Goal: Transaction & Acquisition: Purchase product/service

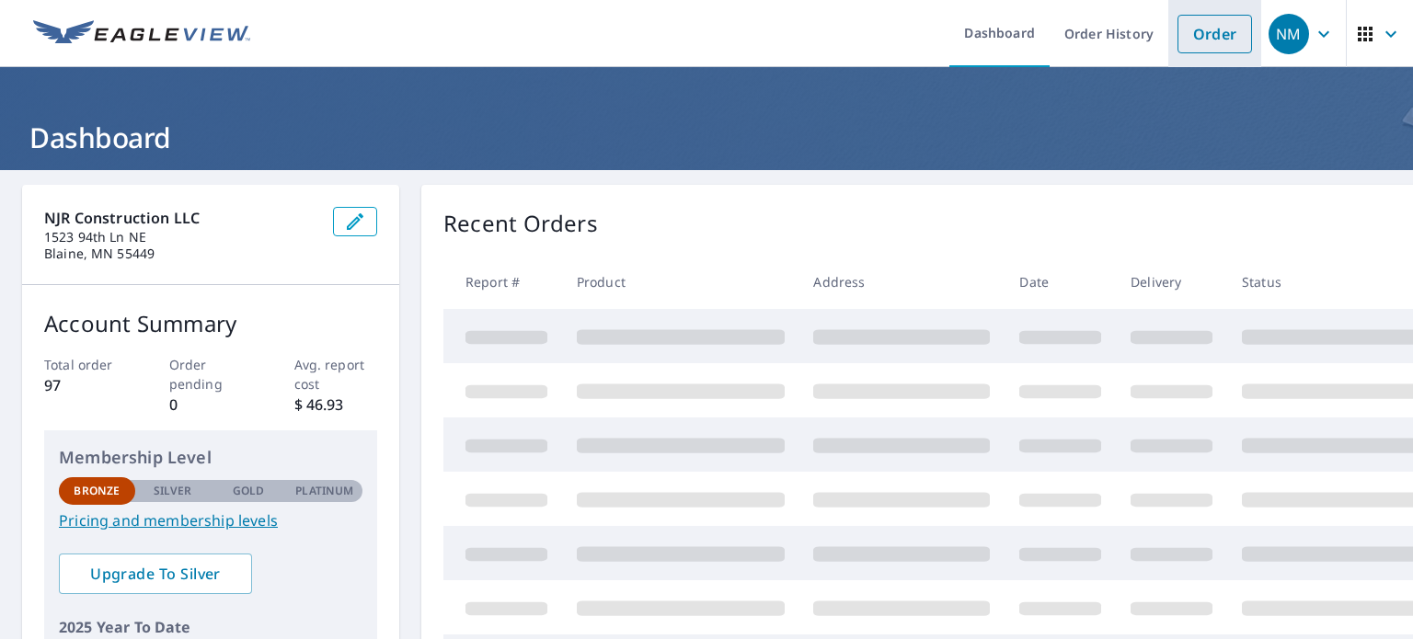
click at [1221, 30] on link "Order" at bounding box center [1214, 34] width 75 height 39
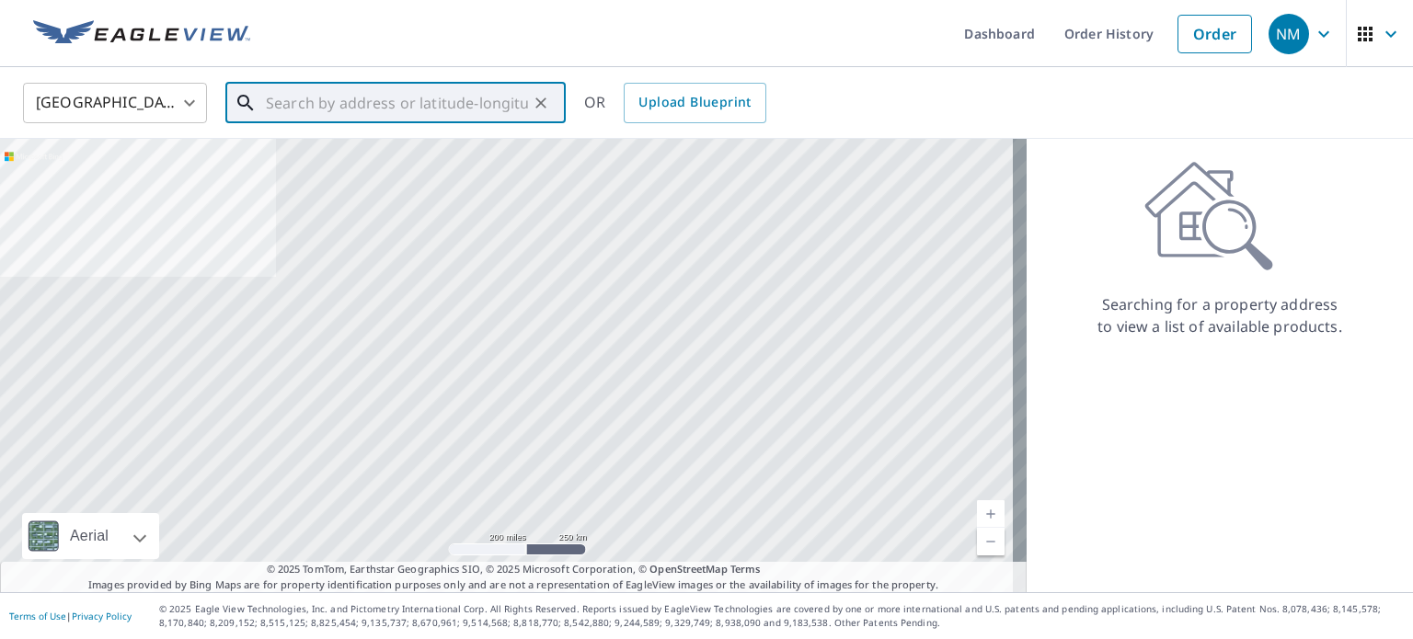
click at [369, 107] on input "text" at bounding box center [397, 103] width 262 height 52
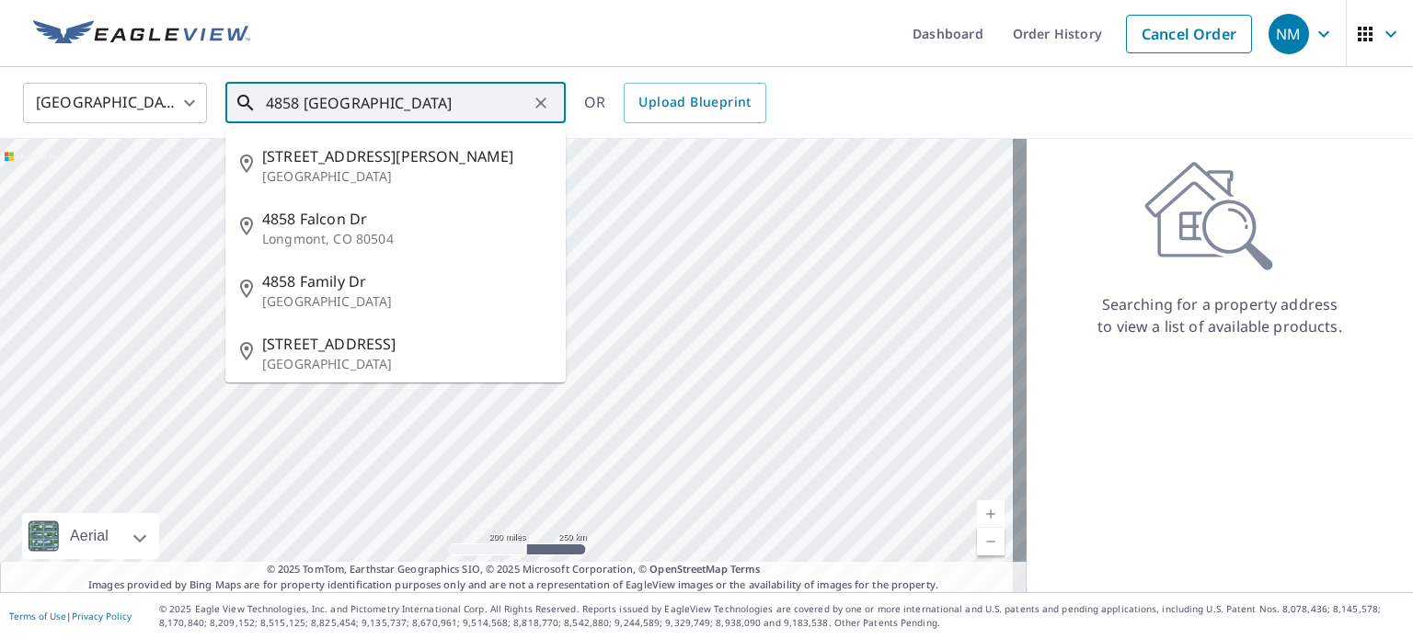
click at [303, 104] on input "4858 [GEOGRAPHIC_DATA]" at bounding box center [397, 103] width 262 height 52
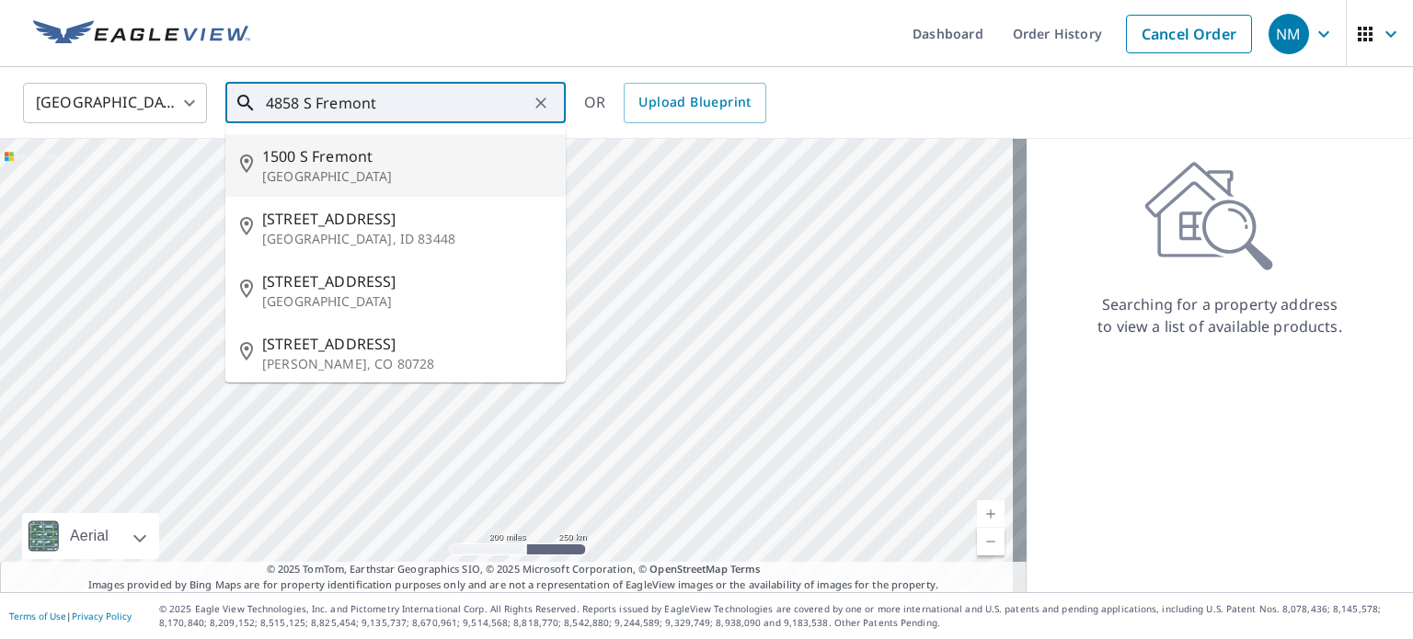
click at [383, 109] on input "4858 S Fremont" at bounding box center [397, 103] width 262 height 52
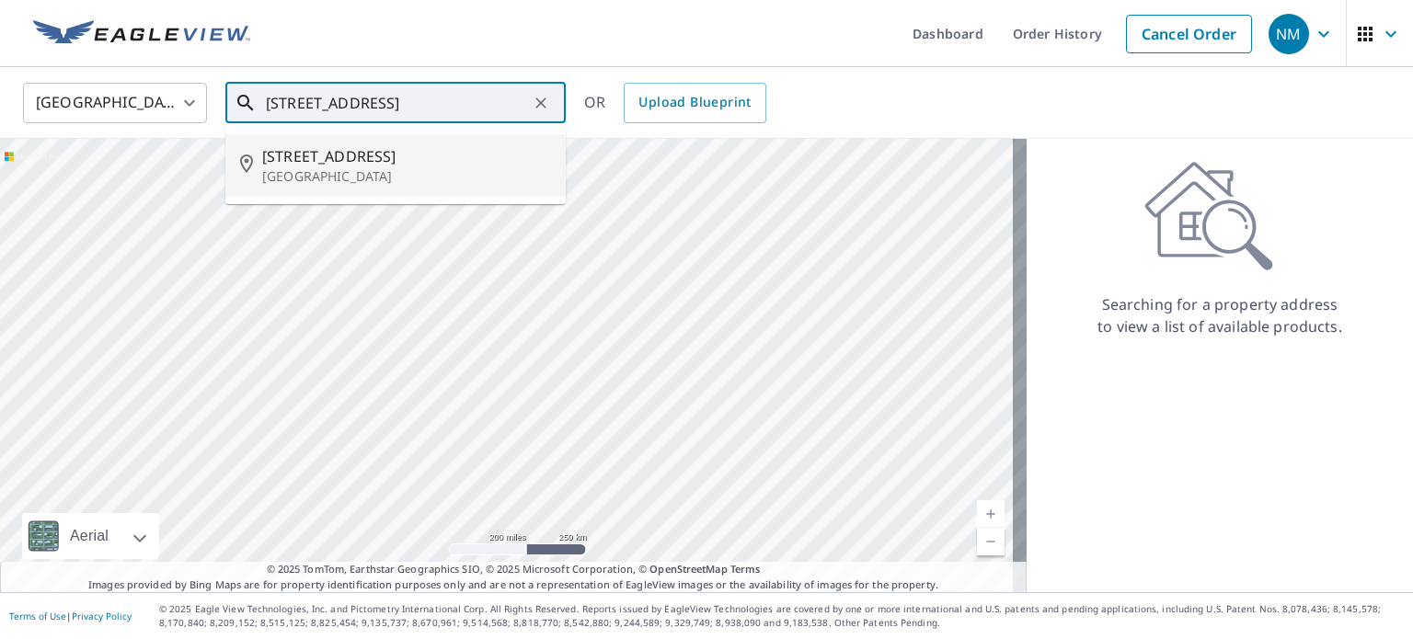
click at [353, 181] on p "[GEOGRAPHIC_DATA]" at bounding box center [406, 176] width 289 height 18
type input "[STREET_ADDRESS]"
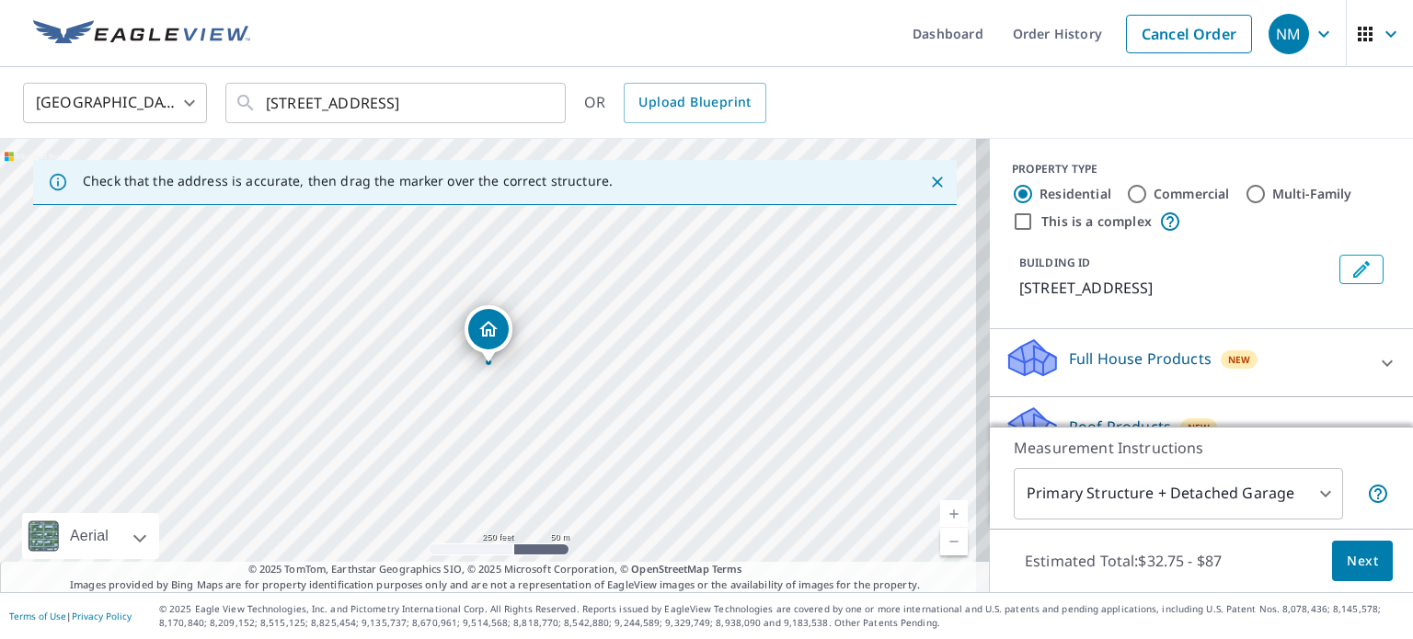
click at [484, 341] on div "Dropped pin, building 1, Residential property, 4858 Fremont Ave S Minneapolis, …" at bounding box center [488, 329] width 40 height 40
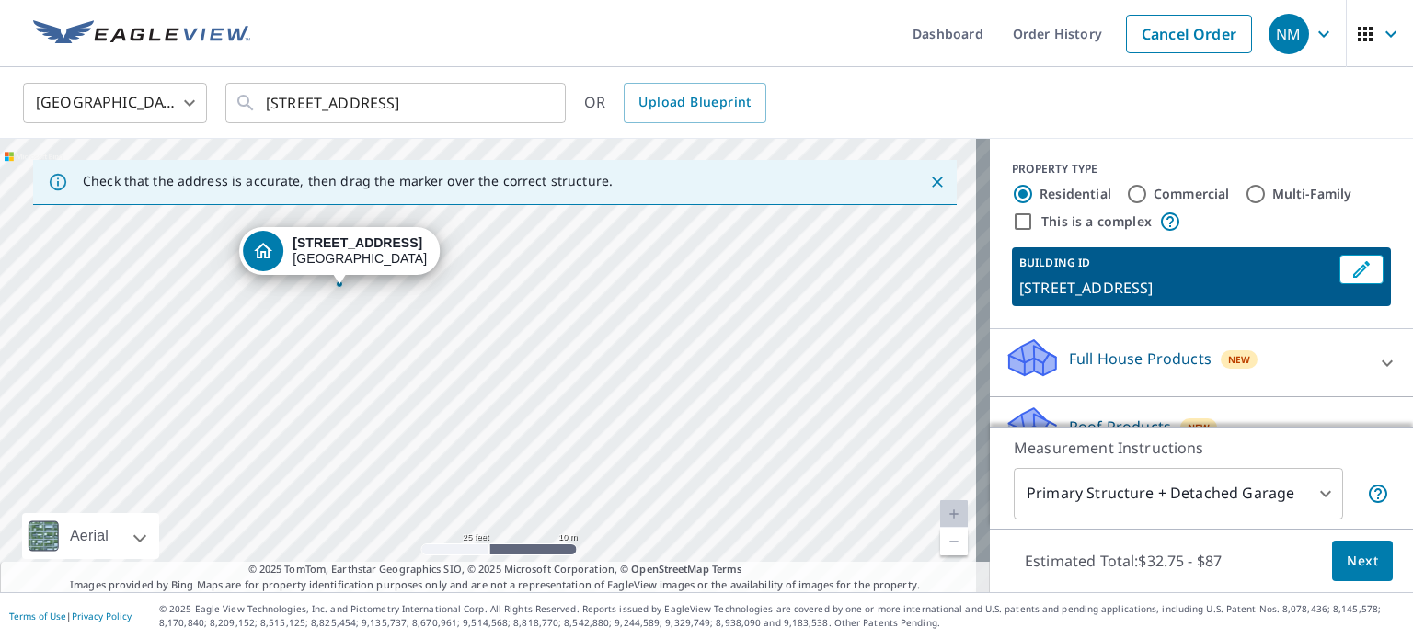
drag, startPoint x: 287, startPoint y: 293, endPoint x: 535, endPoint y: 384, distance: 264.5
click at [535, 384] on div "[STREET_ADDRESS]" at bounding box center [495, 365] width 990 height 453
drag, startPoint x: 1181, startPoint y: 232, endPoint x: 1193, endPoint y: 141, distance: 91.8
click at [1193, 141] on div "PROPERTY TYPE Residential Commercial Multi-Family This is a complex BUILDING ID…" at bounding box center [1201, 234] width 423 height 190
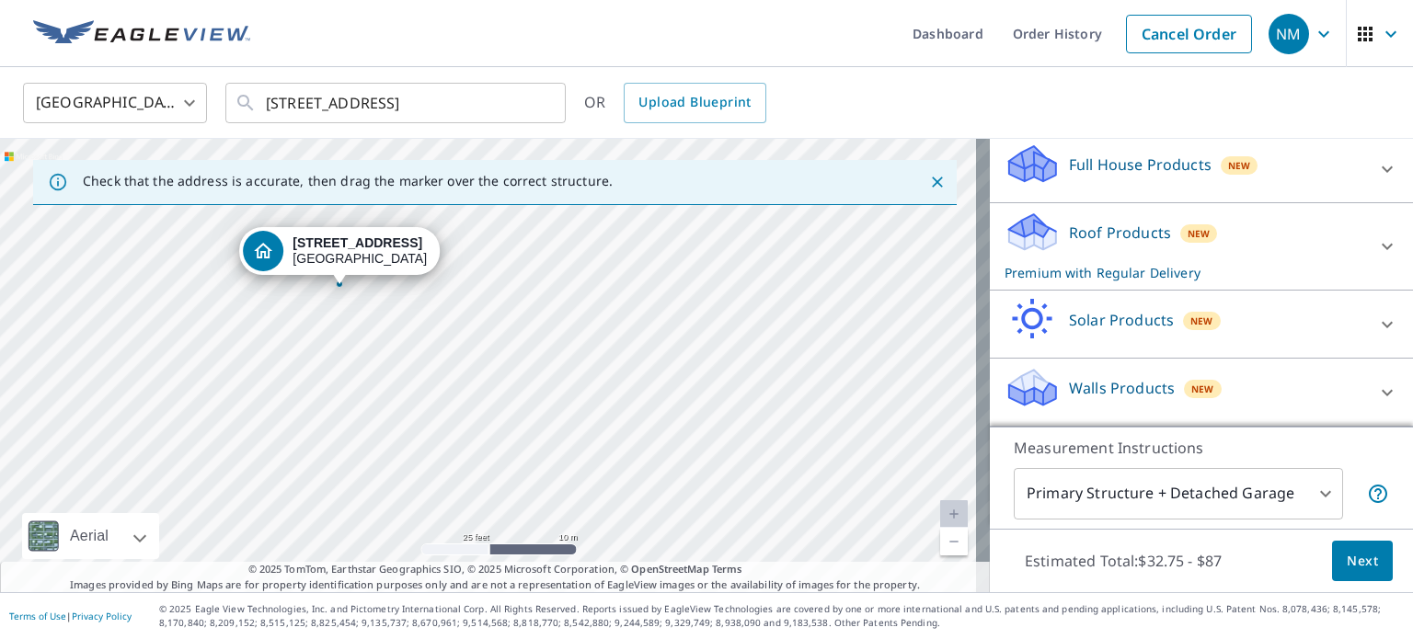
scroll to position [214, 0]
click at [1126, 392] on p "Walls Products" at bounding box center [1122, 388] width 106 height 22
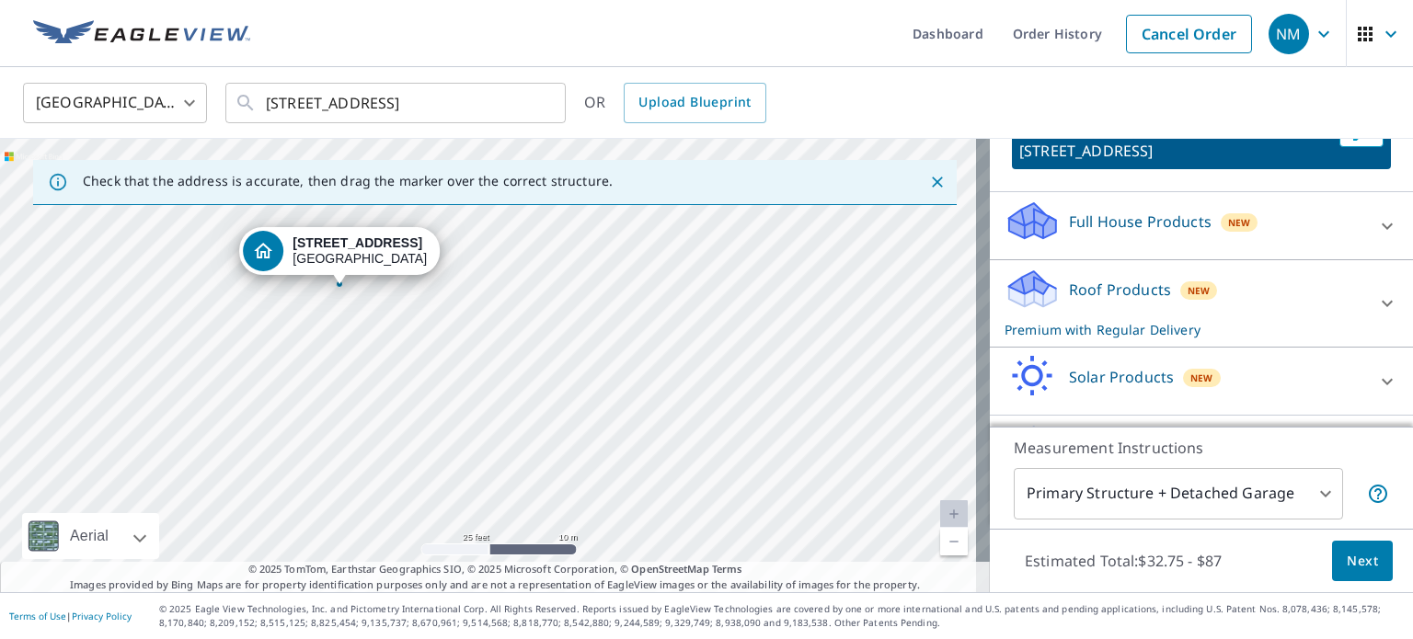
scroll to position [134, 0]
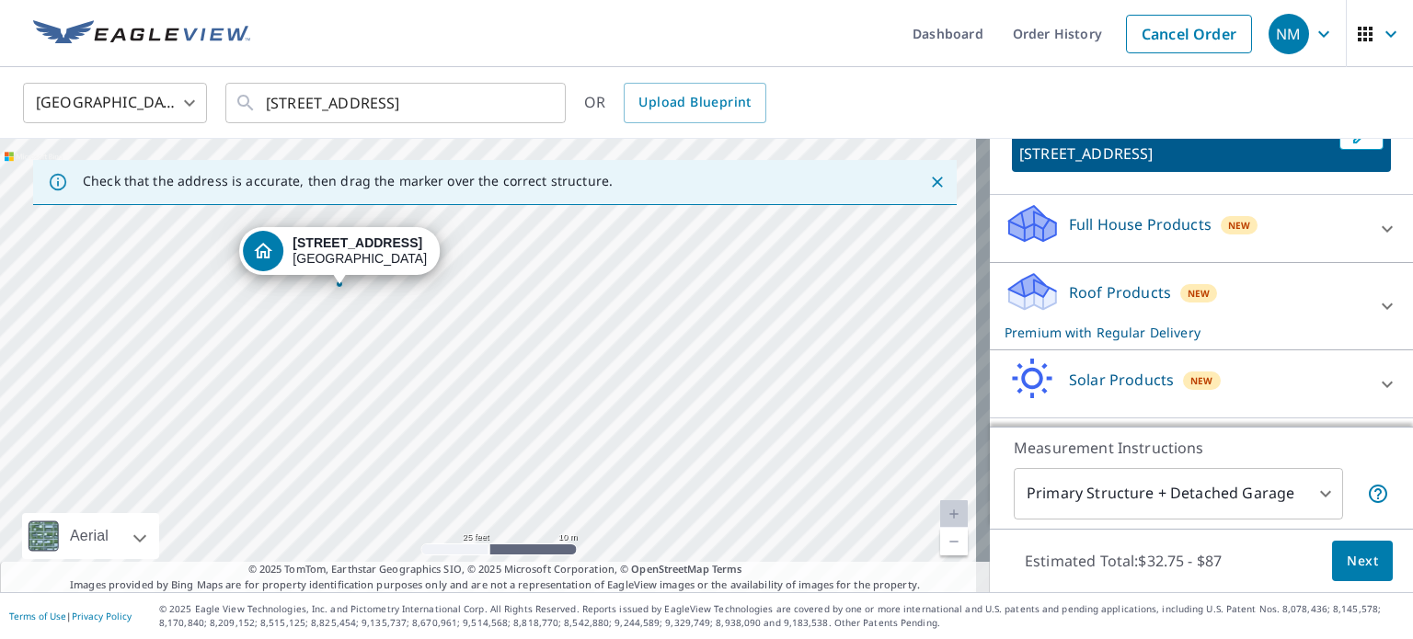
click at [1085, 304] on p "Roof Products" at bounding box center [1120, 292] width 102 height 22
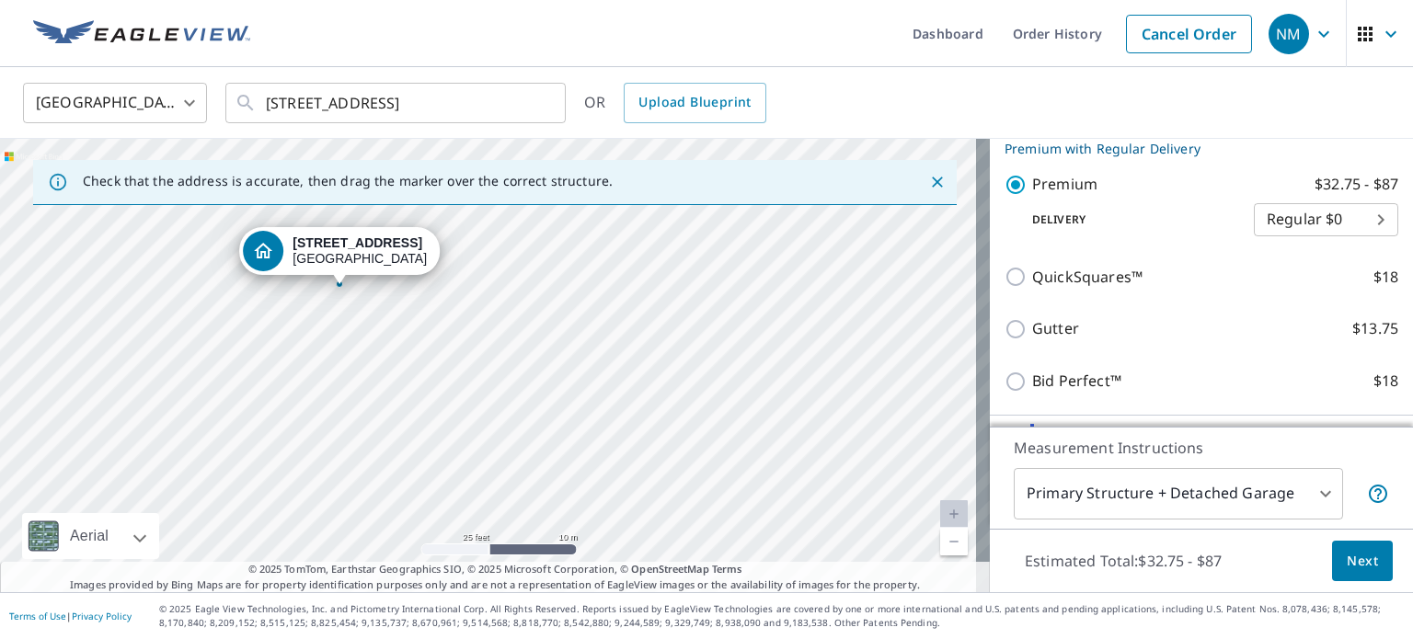
scroll to position [410, 0]
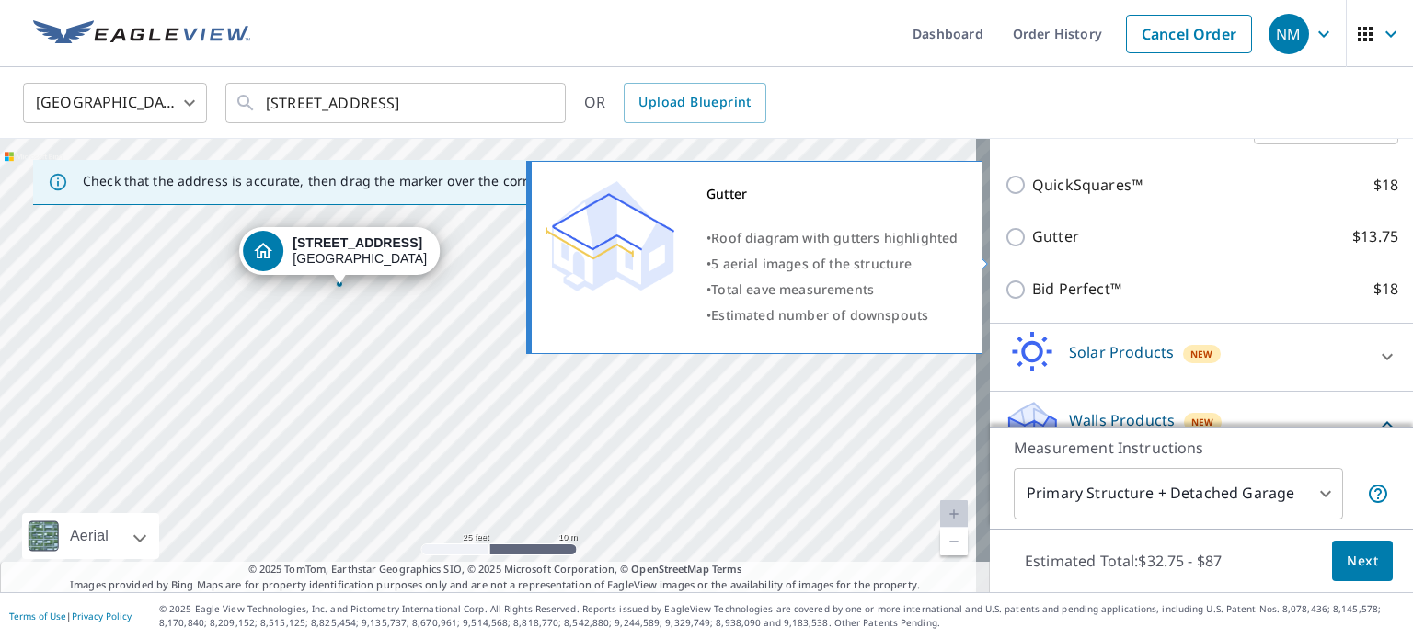
click at [1004, 248] on input "Gutter $13.75" at bounding box center [1018, 237] width 28 height 22
checkbox input "true"
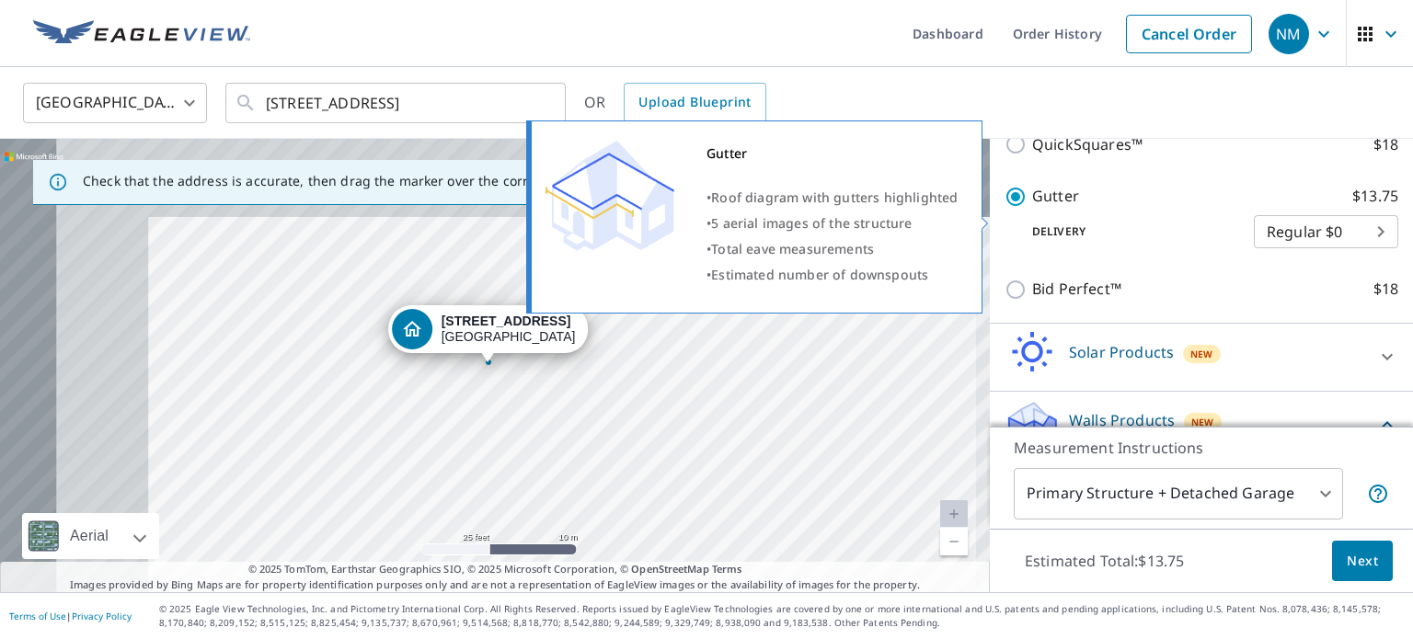
checkbox input "false"
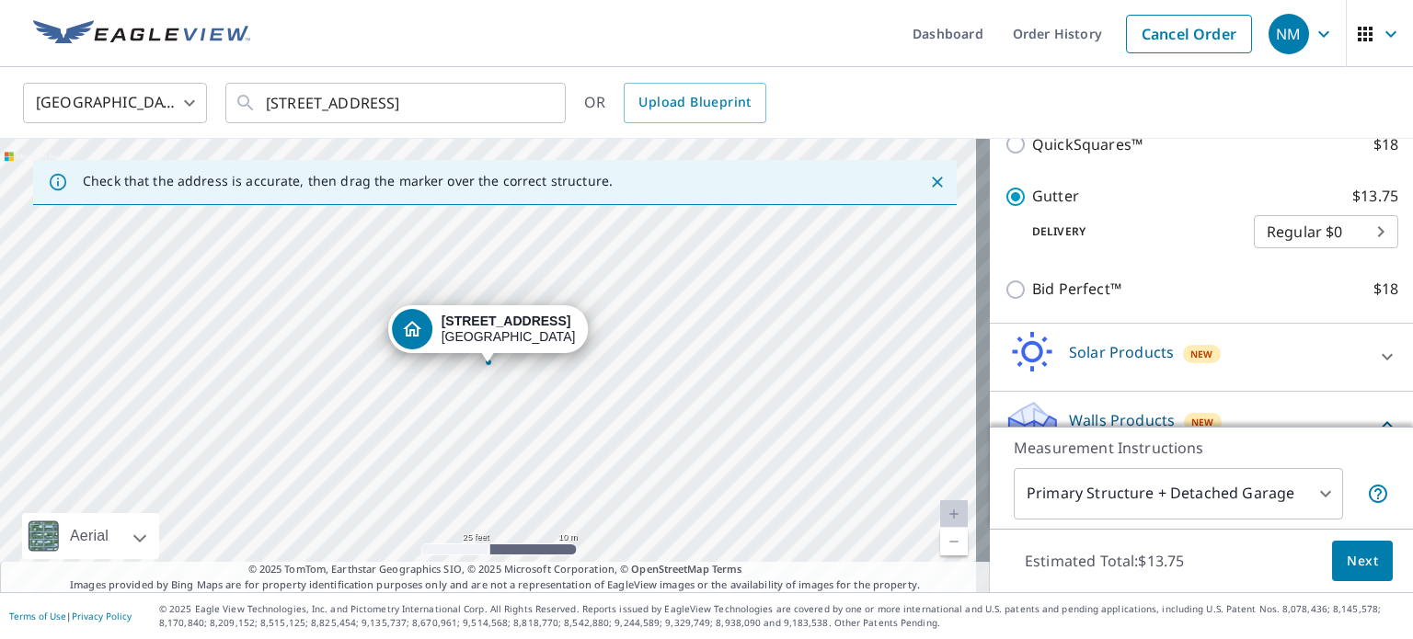
click at [1349, 565] on span "Next" at bounding box center [1362, 561] width 31 height 23
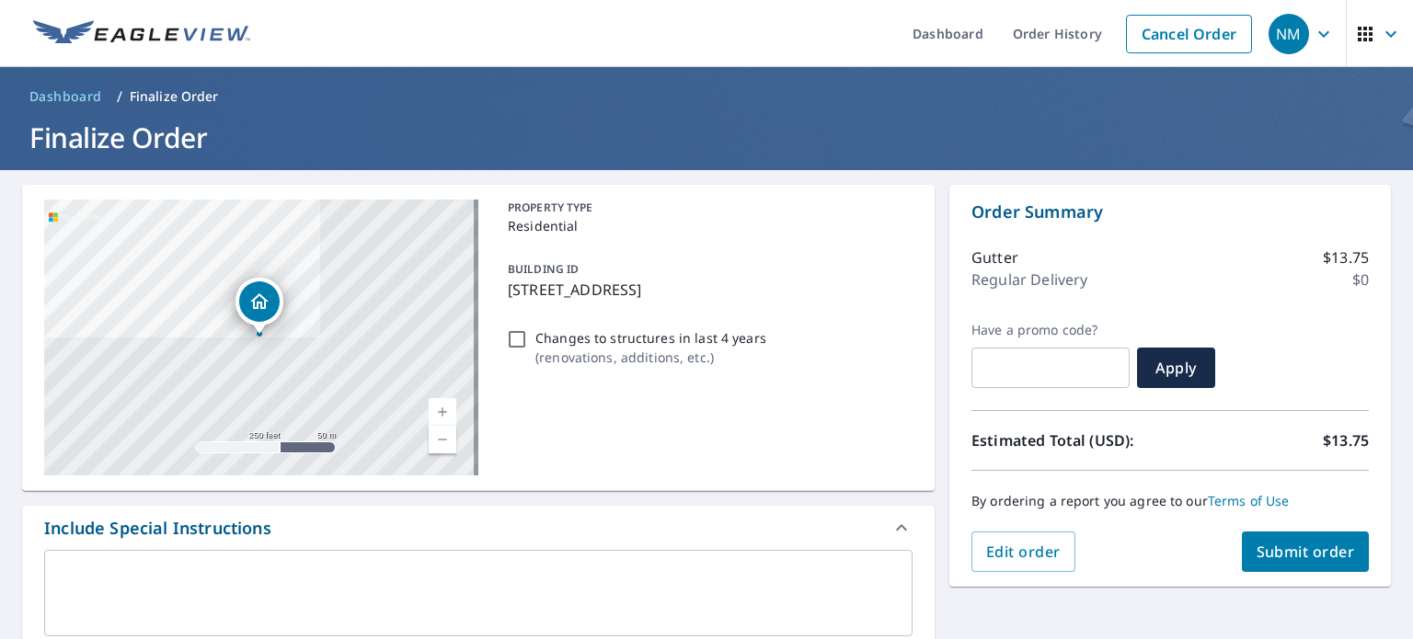
scroll to position [92, 0]
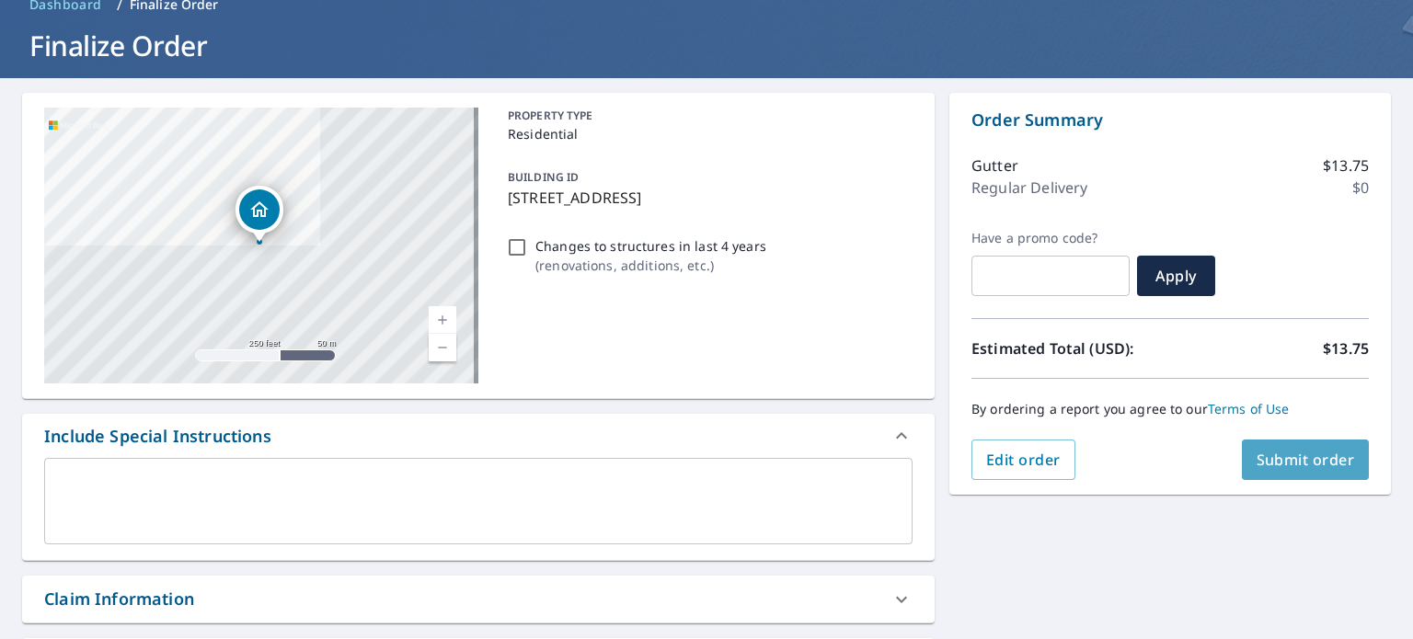
click at [1278, 463] on span "Submit order" at bounding box center [1305, 460] width 98 height 20
checkbox input "true"
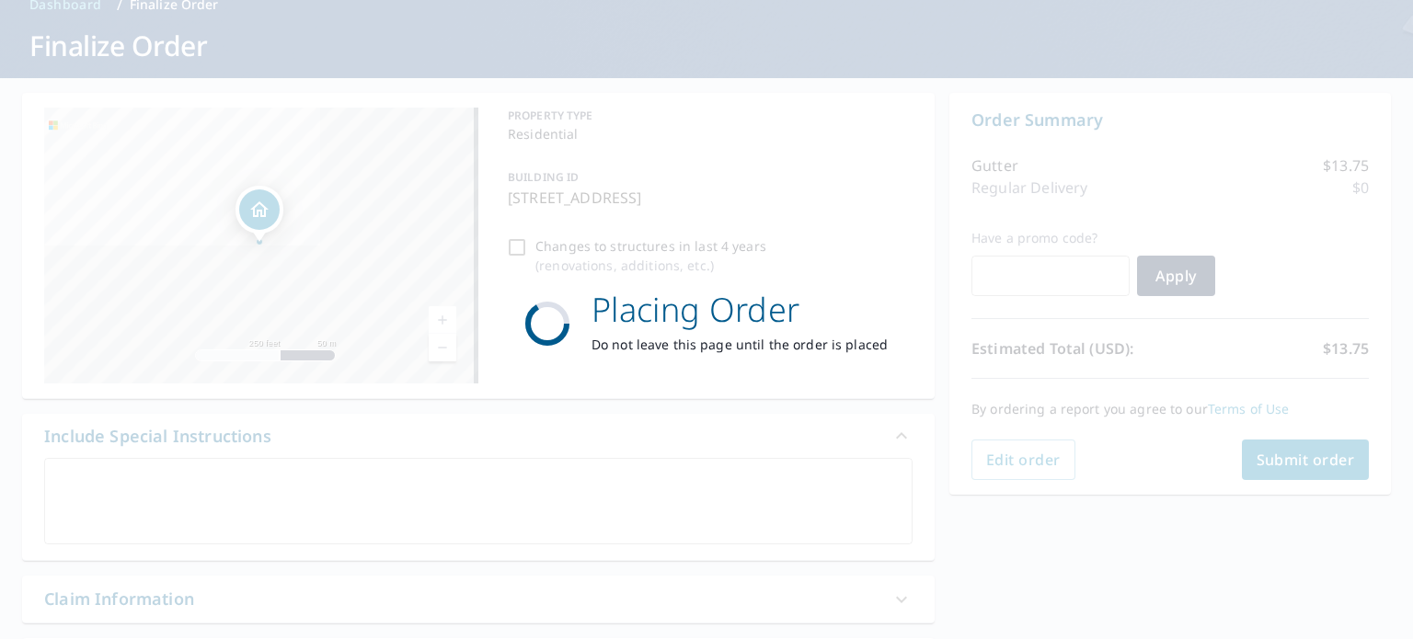
scroll to position [0, 0]
